Goal: Task Accomplishment & Management: Use online tool/utility

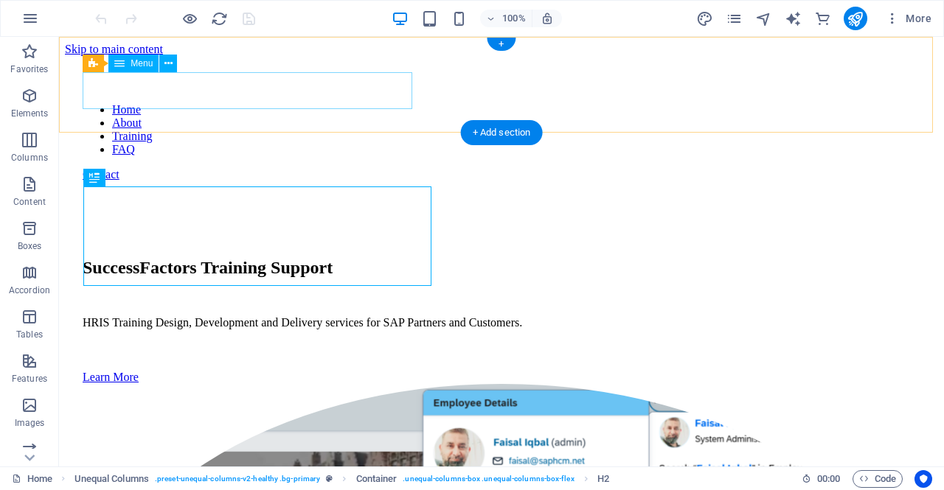
click at [184, 103] on nav "Home About Training FAQ" at bounding box center [502, 129] width 838 height 53
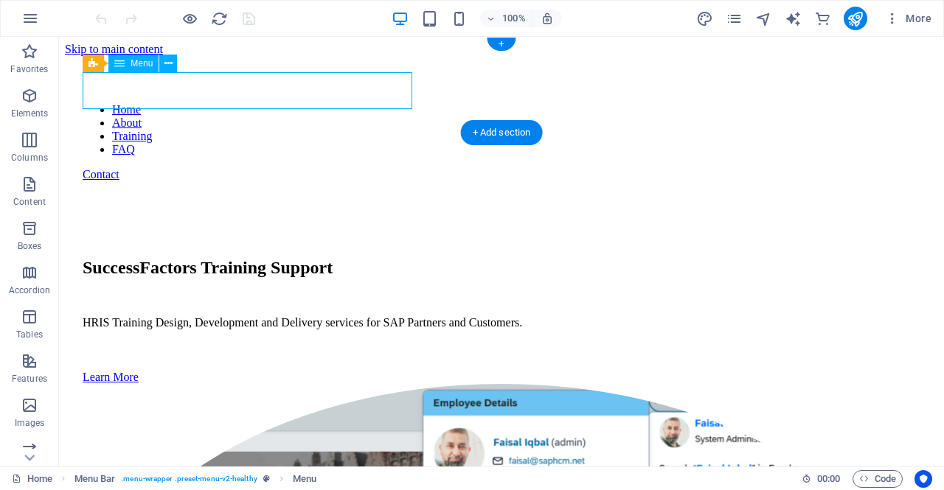
click at [184, 103] on nav "Home About Training FAQ" at bounding box center [502, 129] width 838 height 53
select select
select select "1"
select select
select select "2"
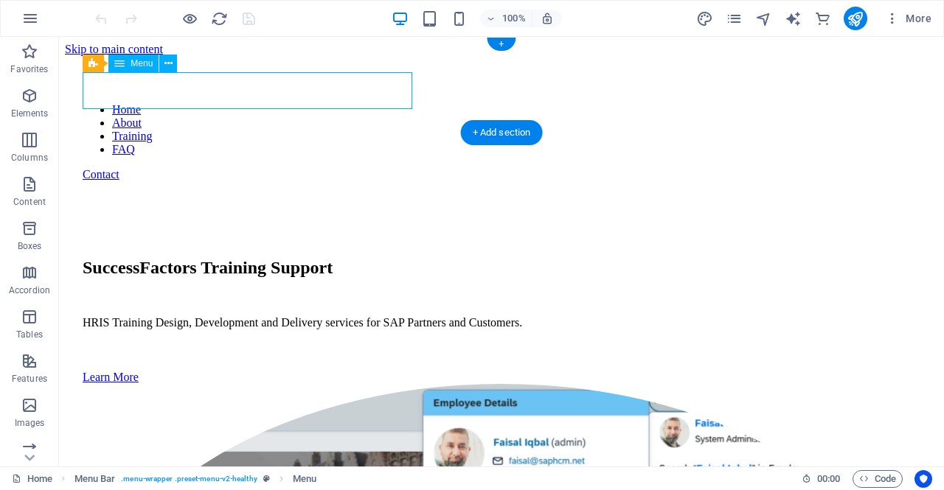
select select
select select "3"
select select
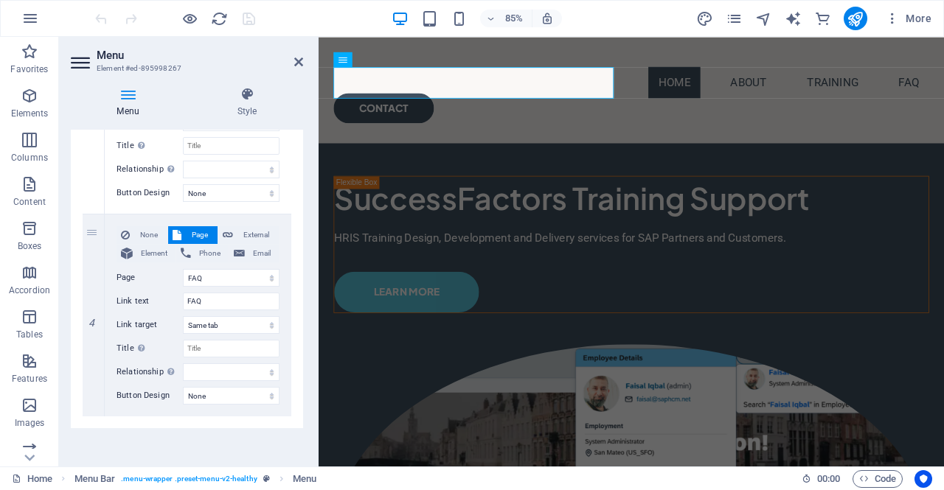
scroll to position [665, 0]
click at [93, 315] on icon at bounding box center [93, 314] width 8 height 10
select select
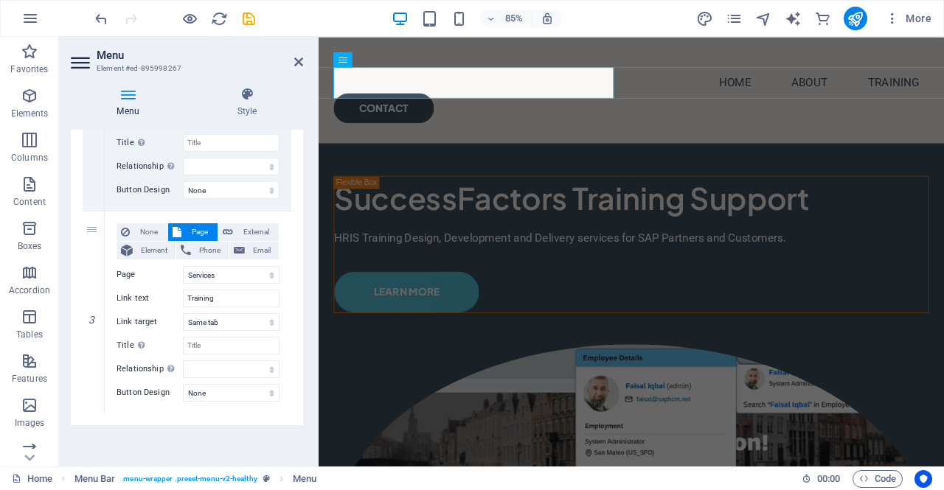
scroll to position [463, 0]
click at [299, 63] on icon at bounding box center [298, 62] width 9 height 12
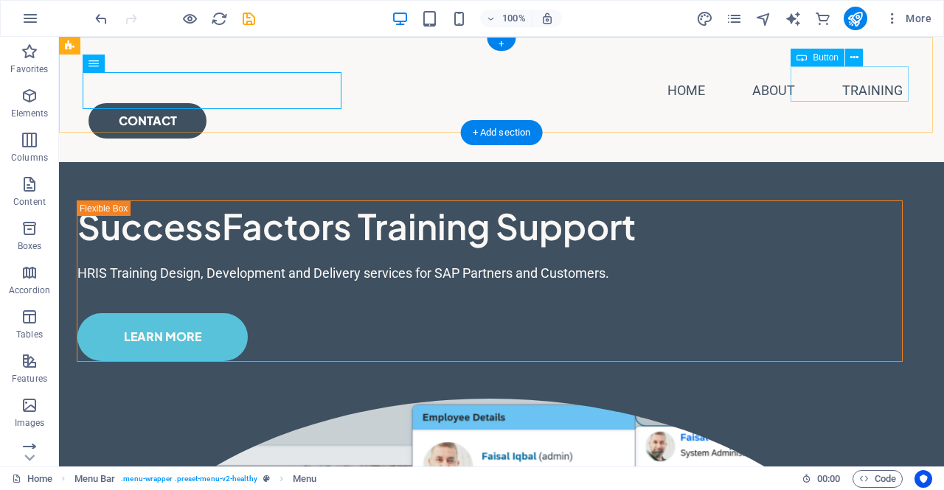
click at [836, 103] on div "Contact" at bounding box center [502, 120] width 826 height 35
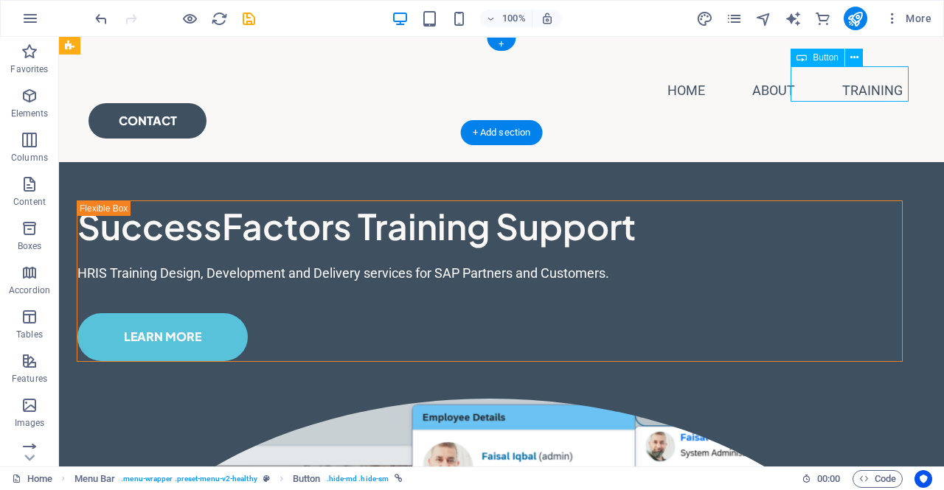
click at [836, 103] on div "Contact" at bounding box center [502, 120] width 826 height 35
select select "px"
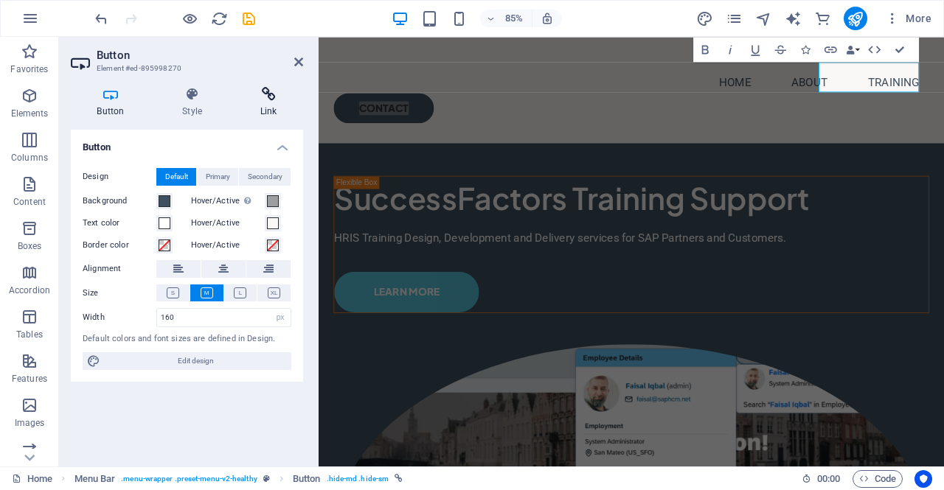
click at [266, 98] on icon at bounding box center [268, 94] width 69 height 15
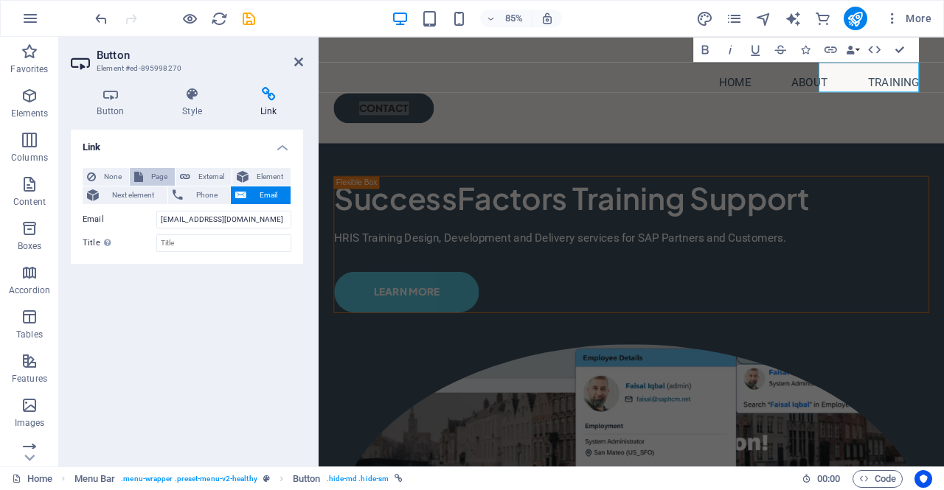
click at [144, 173] on button "Page" at bounding box center [152, 177] width 45 height 18
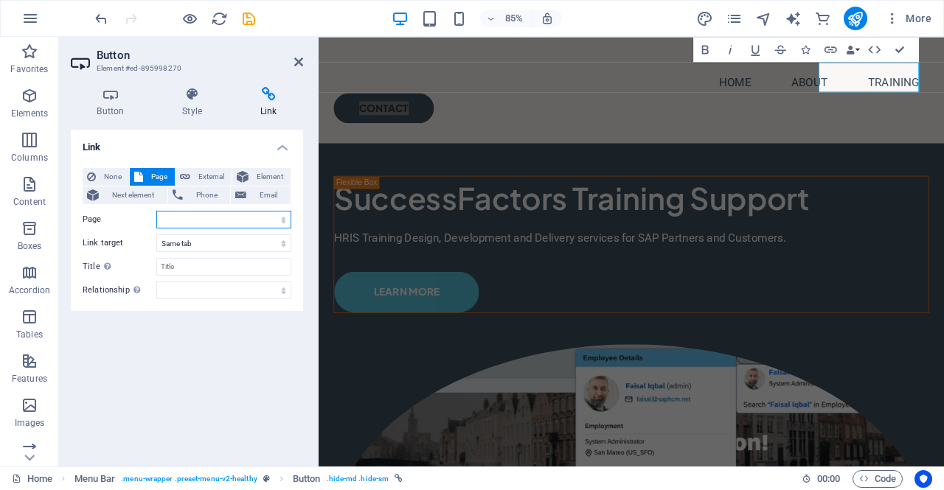
click at [273, 221] on select "Home About Services FAQ Online Courses" at bounding box center [223, 220] width 135 height 18
select select "3"
click at [156, 211] on select "Home About Services FAQ Online Courses" at bounding box center [223, 220] width 135 height 18
click at [193, 265] on input "Title Additional link description, should not be the same as the link text. The…" at bounding box center [223, 267] width 135 height 18
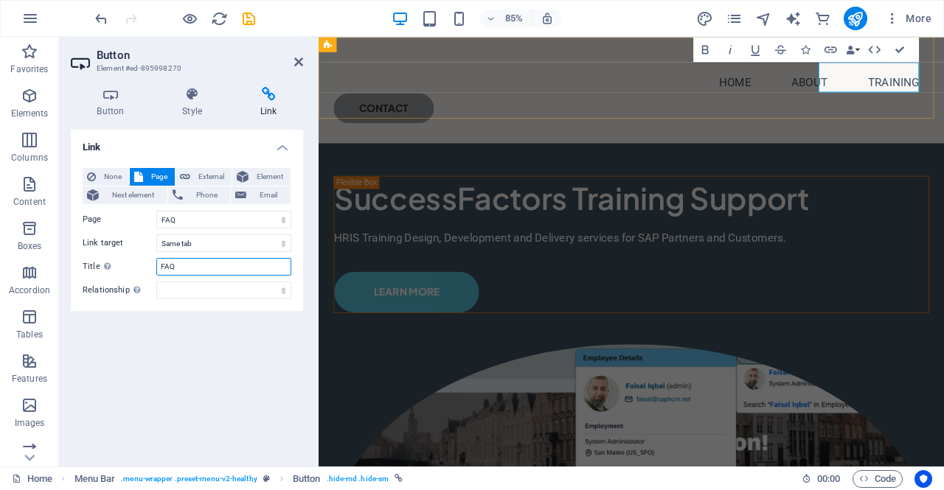
type input "FAQ"
click at [454, 103] on link "Contact" at bounding box center [395, 120] width 118 height 35
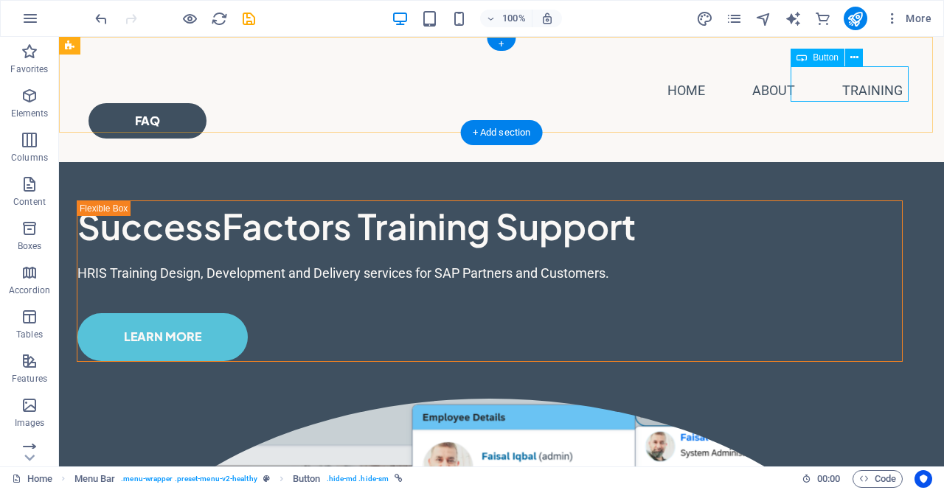
click at [863, 103] on div "FAQ" at bounding box center [502, 120] width 826 height 35
select select "3"
select select
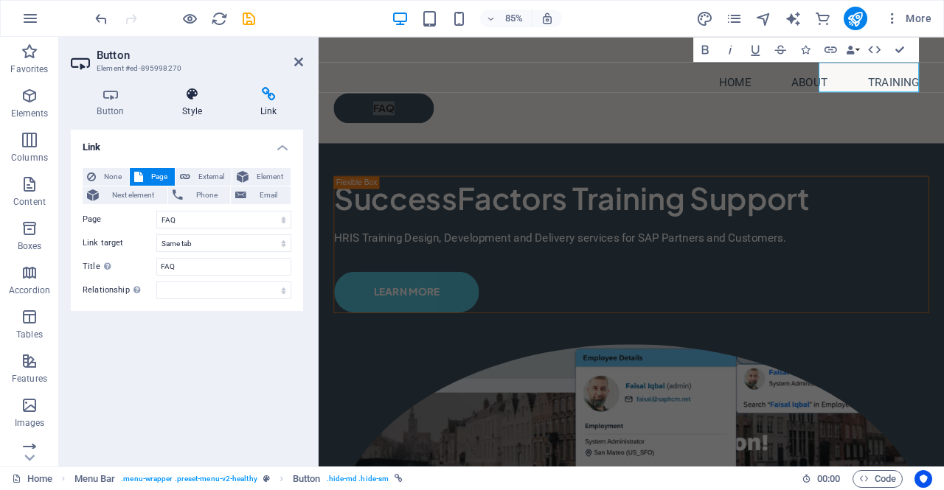
click at [191, 95] on icon at bounding box center [192, 94] width 72 height 15
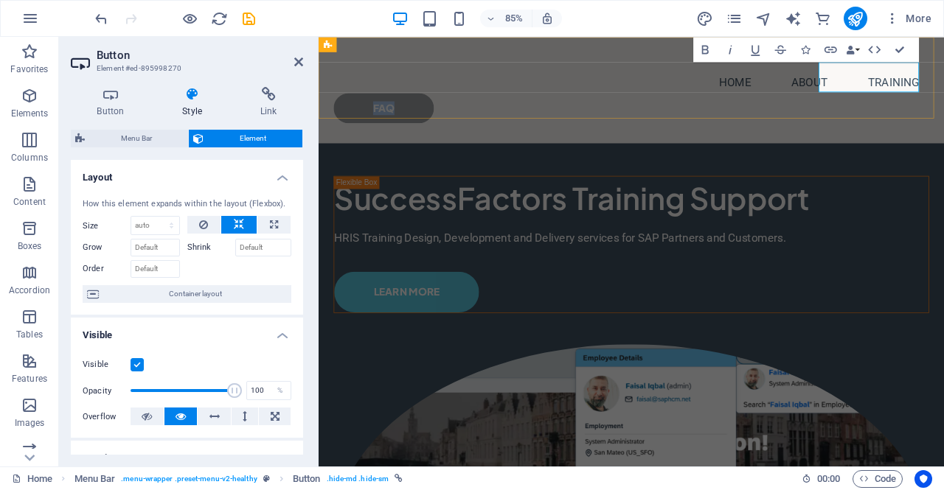
click at [454, 103] on link "FAQ" at bounding box center [395, 120] width 118 height 35
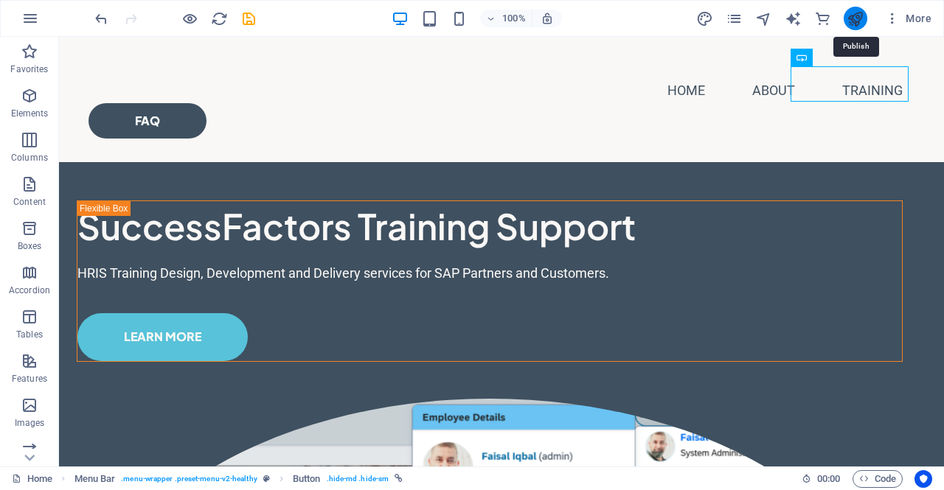
click at [853, 14] on icon "publish" at bounding box center [855, 18] width 17 height 17
